Goal: Transaction & Acquisition: Register for event/course

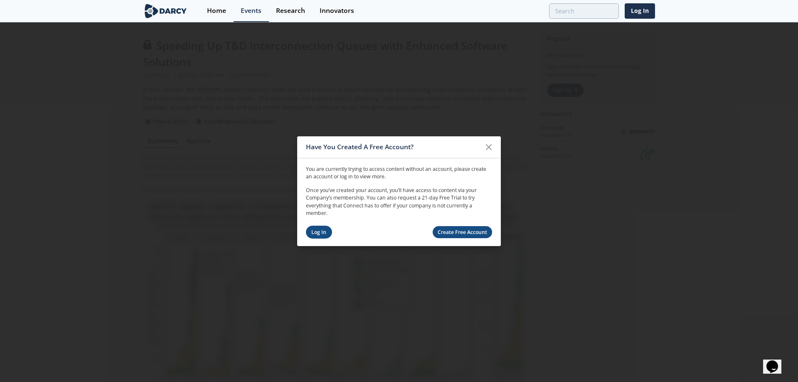
click at [322, 232] on link "Log In" at bounding box center [319, 232] width 26 height 13
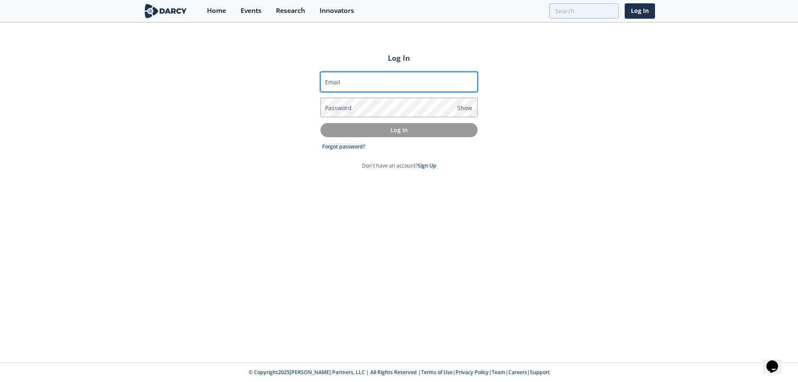
type input "[EMAIL_ADDRESS][DOMAIN_NAME]"
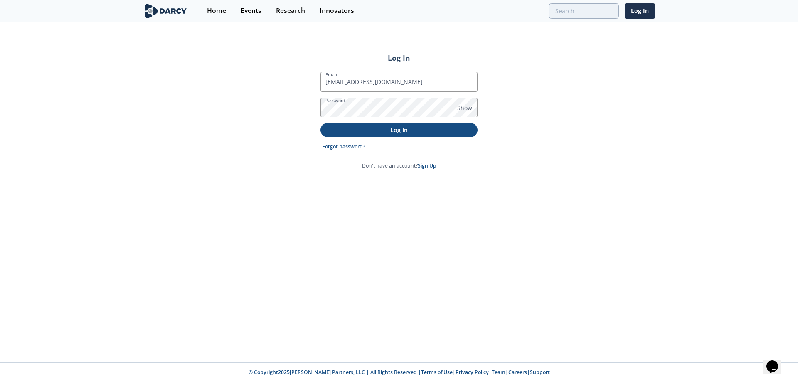
click at [364, 135] on button "Log In" at bounding box center [398, 130] width 157 height 14
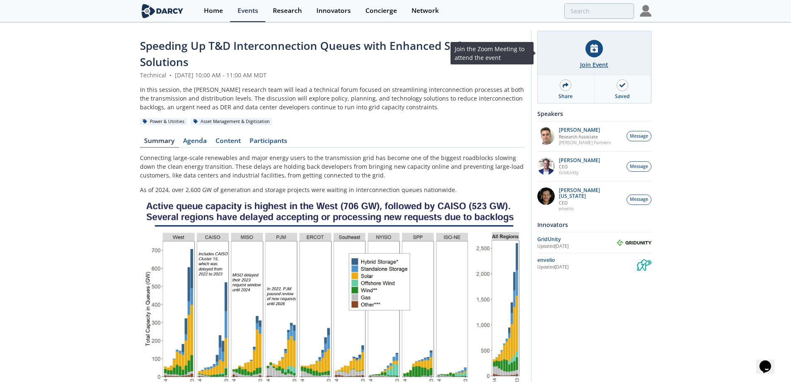
click at [599, 56] on div at bounding box center [594, 48] width 17 height 17
